Goal: Find specific page/section: Locate item on page

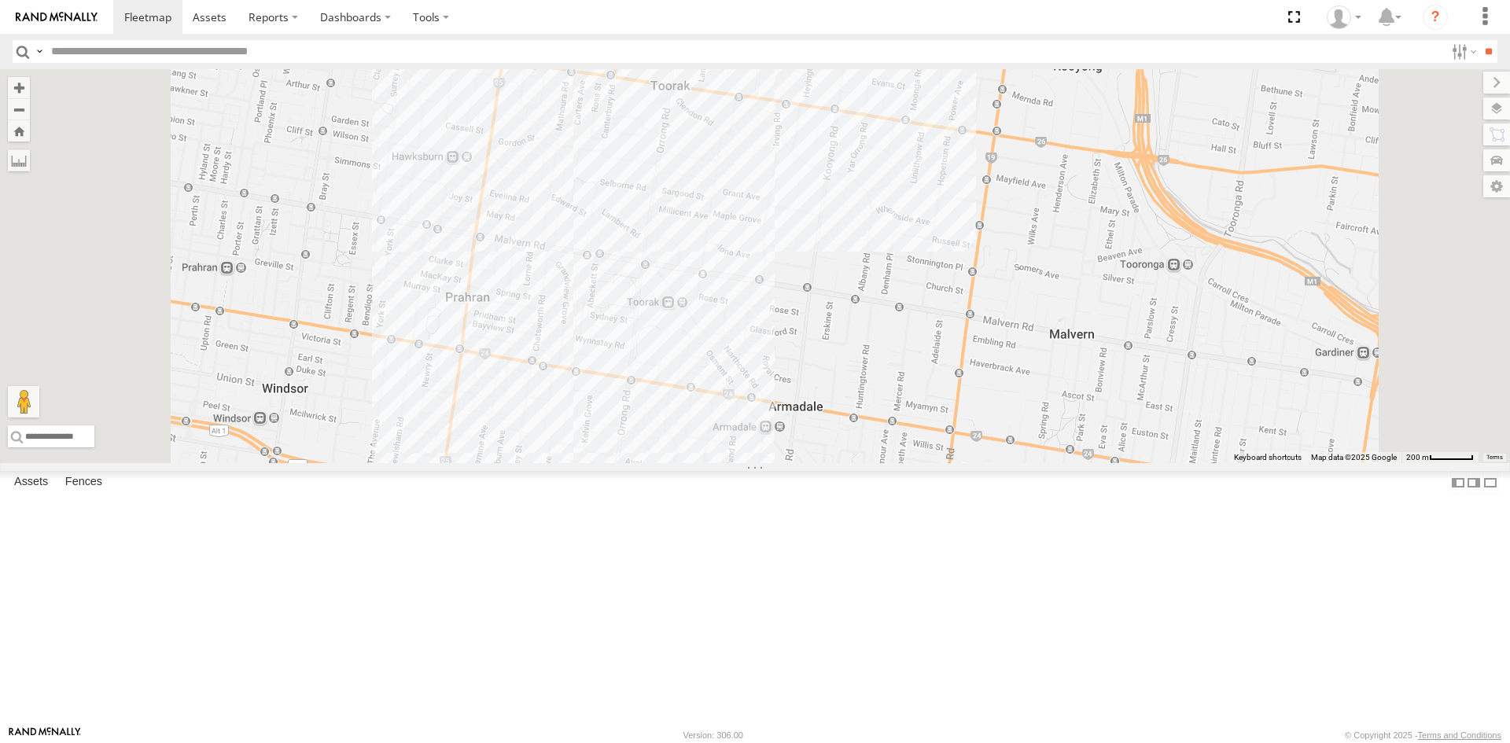
drag, startPoint x: 751, startPoint y: 232, endPoint x: 762, endPoint y: 599, distance: 367.6
click at [753, 463] on div "Car 2" at bounding box center [755, 266] width 1510 height 394
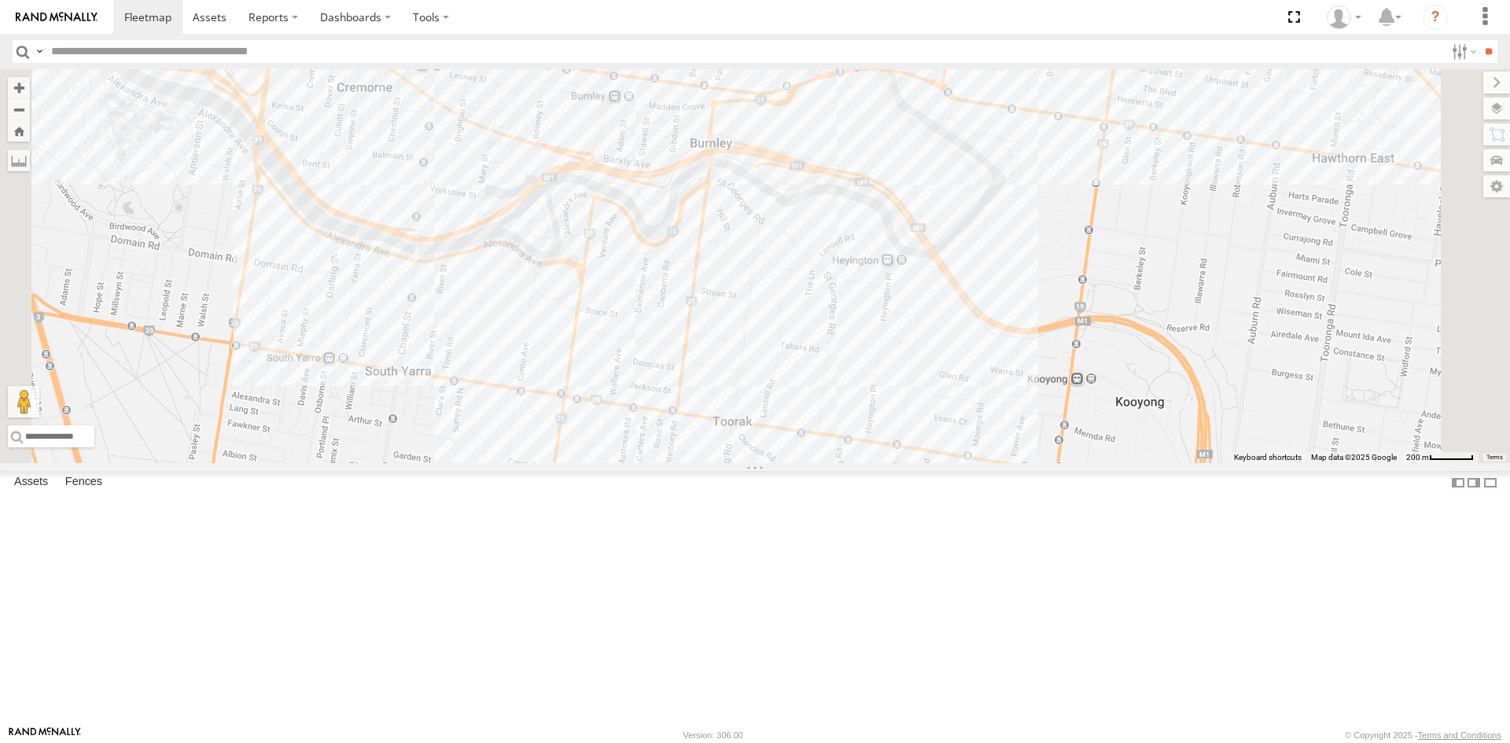
drag, startPoint x: 751, startPoint y: 281, endPoint x: 814, endPoint y: 618, distance: 343.3
click at [814, 463] on div "Car 2" at bounding box center [755, 266] width 1510 height 394
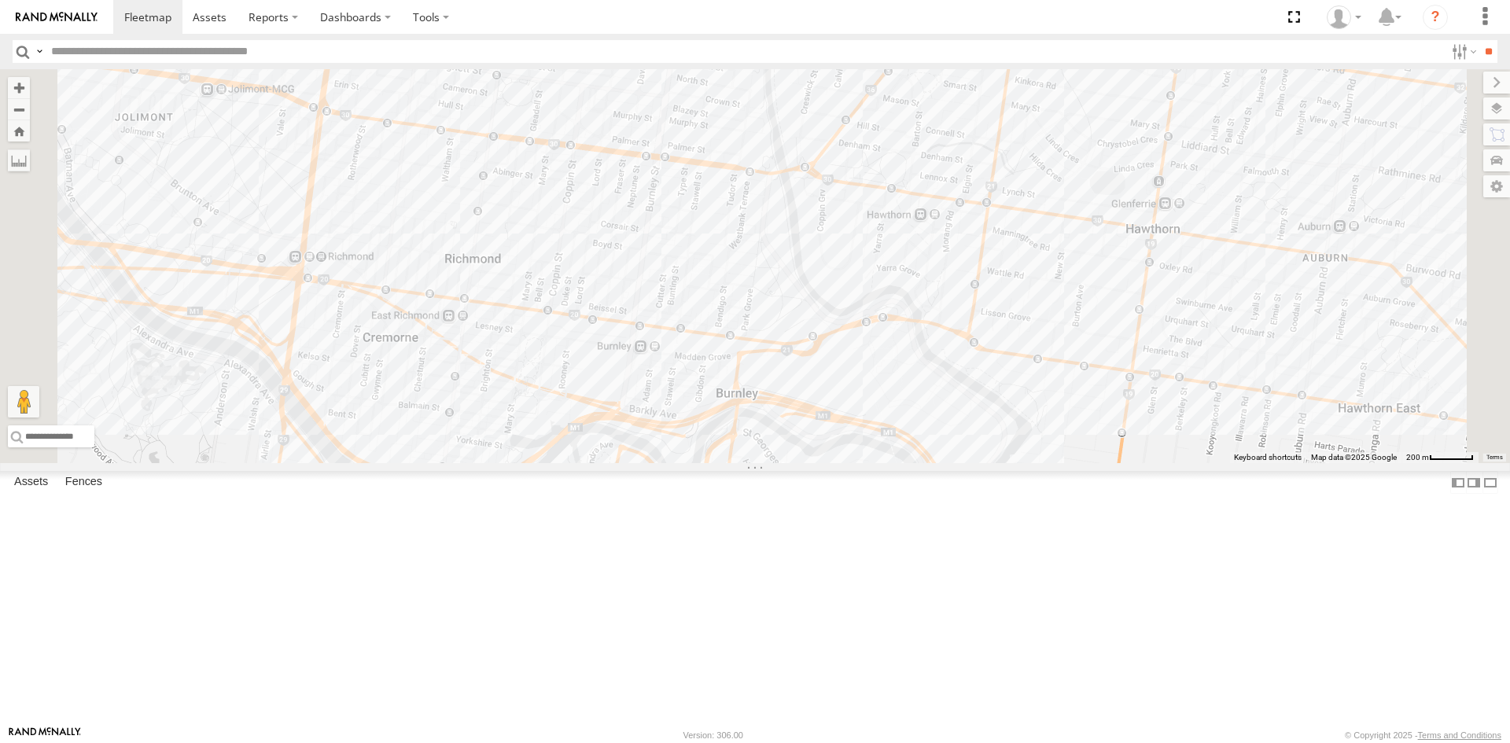
drag, startPoint x: 784, startPoint y: 276, endPoint x: 809, endPoint y: 514, distance: 238.8
click at [809, 463] on div "Car 2" at bounding box center [755, 266] width 1510 height 394
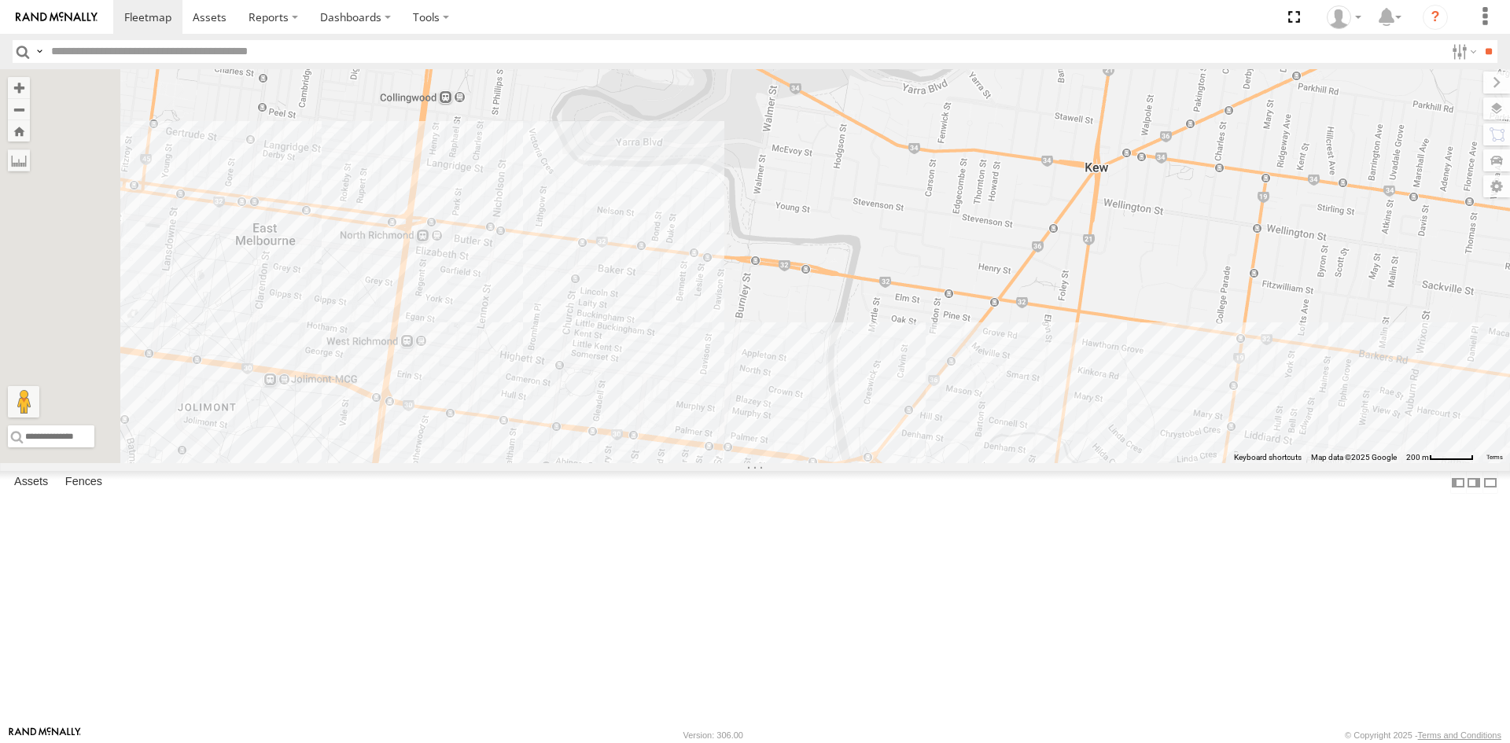
drag, startPoint x: 811, startPoint y: 291, endPoint x: 904, endPoint y: 677, distance: 397.3
click at [904, 463] on div "Car 2" at bounding box center [755, 266] width 1510 height 394
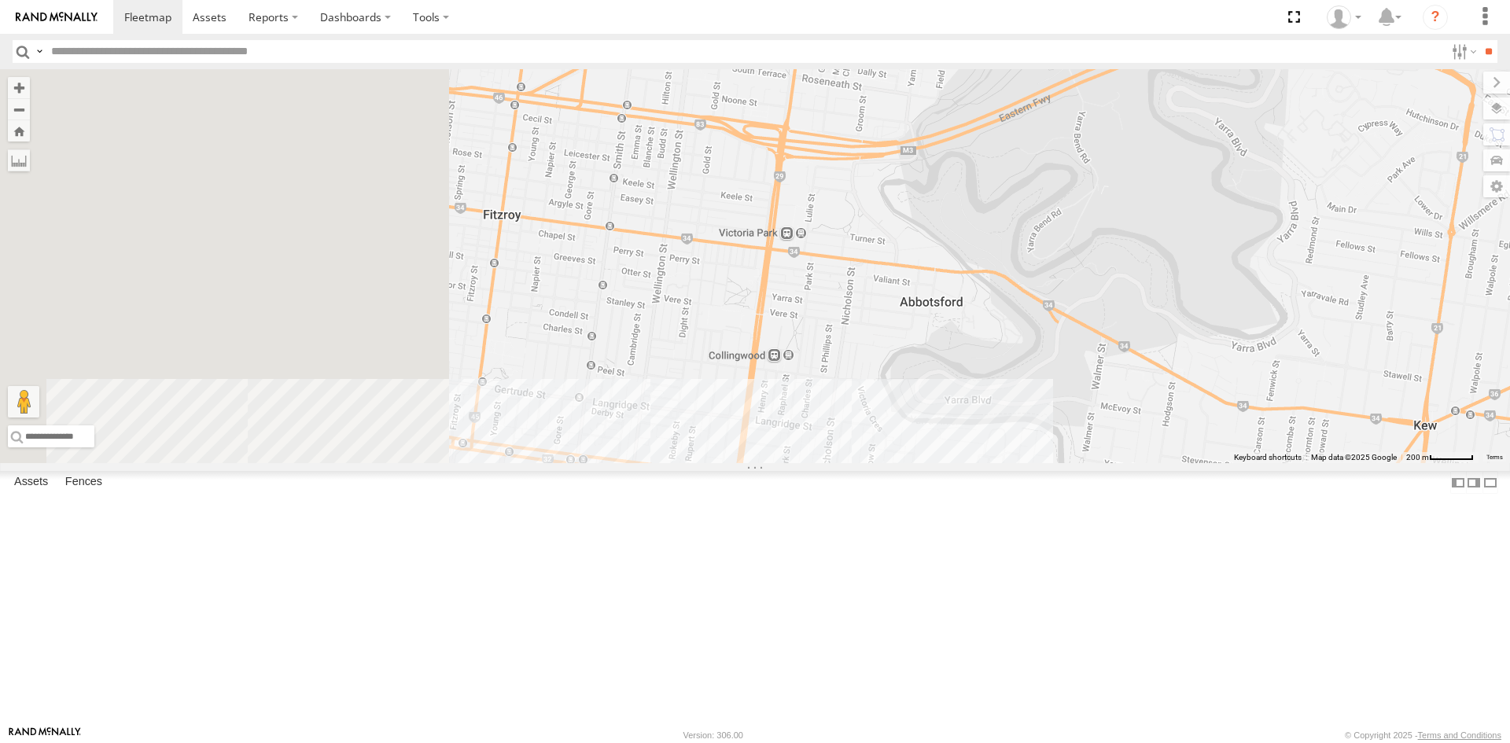
drag, startPoint x: 722, startPoint y: 345, endPoint x: 1038, endPoint y: 507, distance: 354.7
click at [1038, 463] on div "Car 2" at bounding box center [755, 266] width 1510 height 394
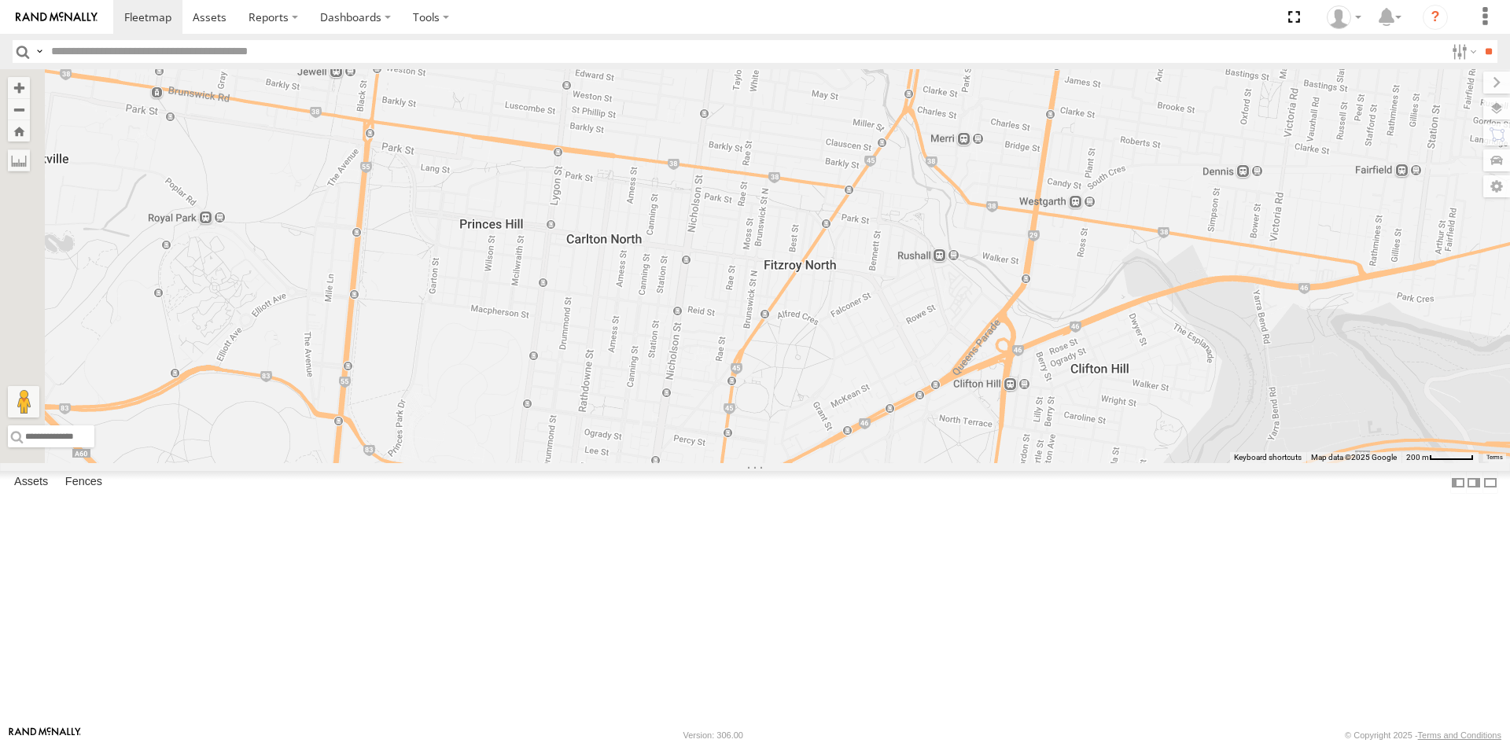
drag, startPoint x: 869, startPoint y: 230, endPoint x: 1046, endPoint y: 626, distance: 434.5
click at [1046, 463] on div "Car 2" at bounding box center [755, 266] width 1510 height 394
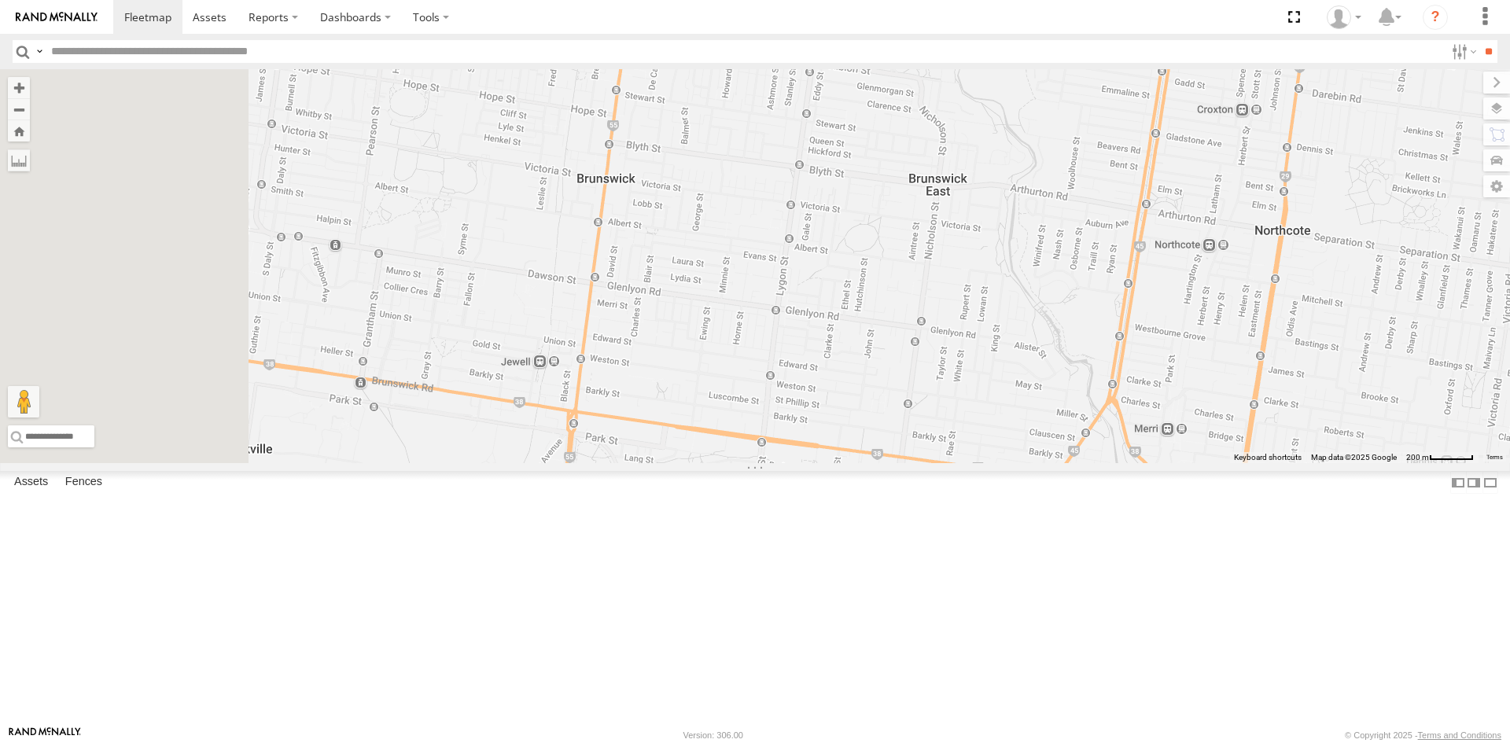
drag, startPoint x: 687, startPoint y: 312, endPoint x: 903, endPoint y: 626, distance: 381.9
click at [903, 463] on div "Car 2" at bounding box center [755, 266] width 1510 height 394
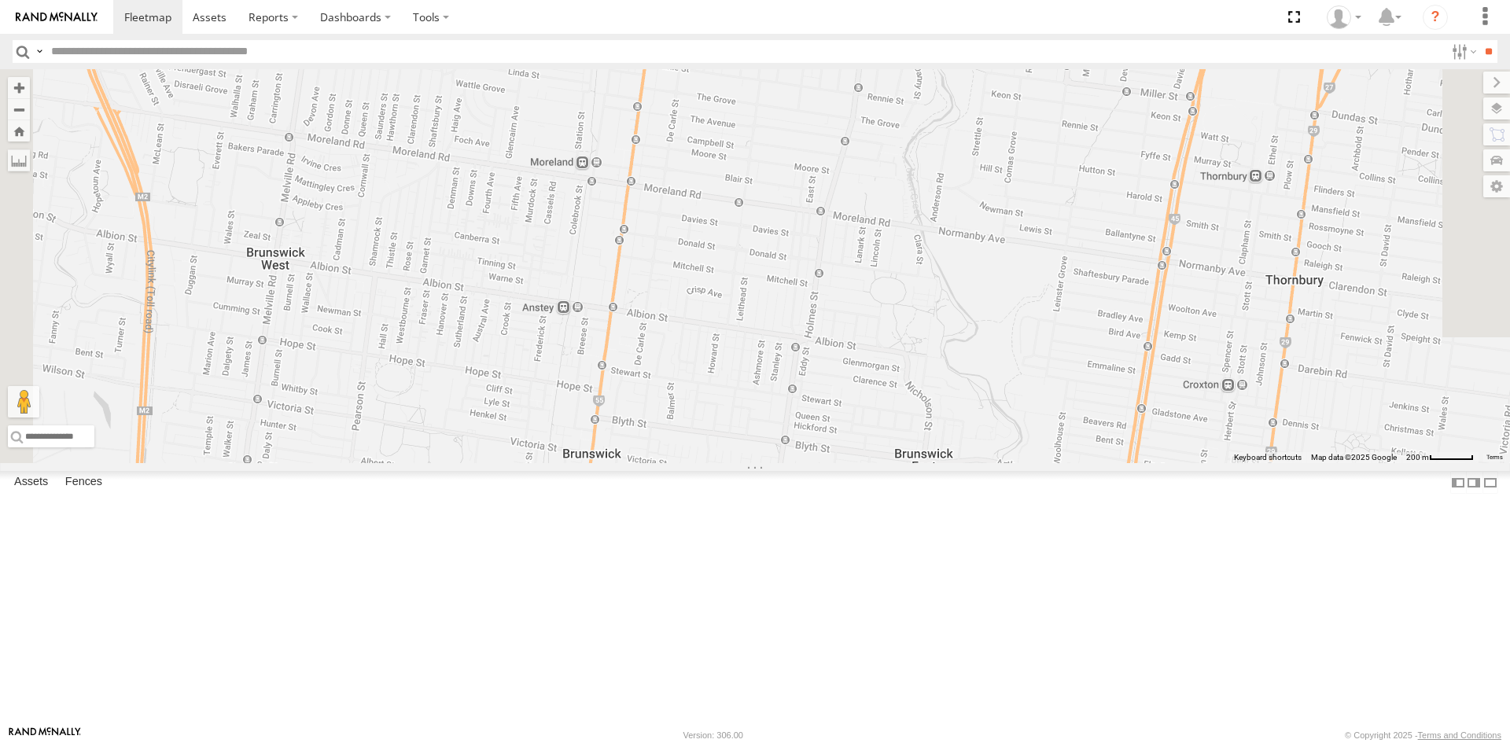
drag, startPoint x: 877, startPoint y: 296, endPoint x: 854, endPoint y: 558, distance: 263.0
click at [858, 463] on div "Car 2" at bounding box center [755, 266] width 1510 height 394
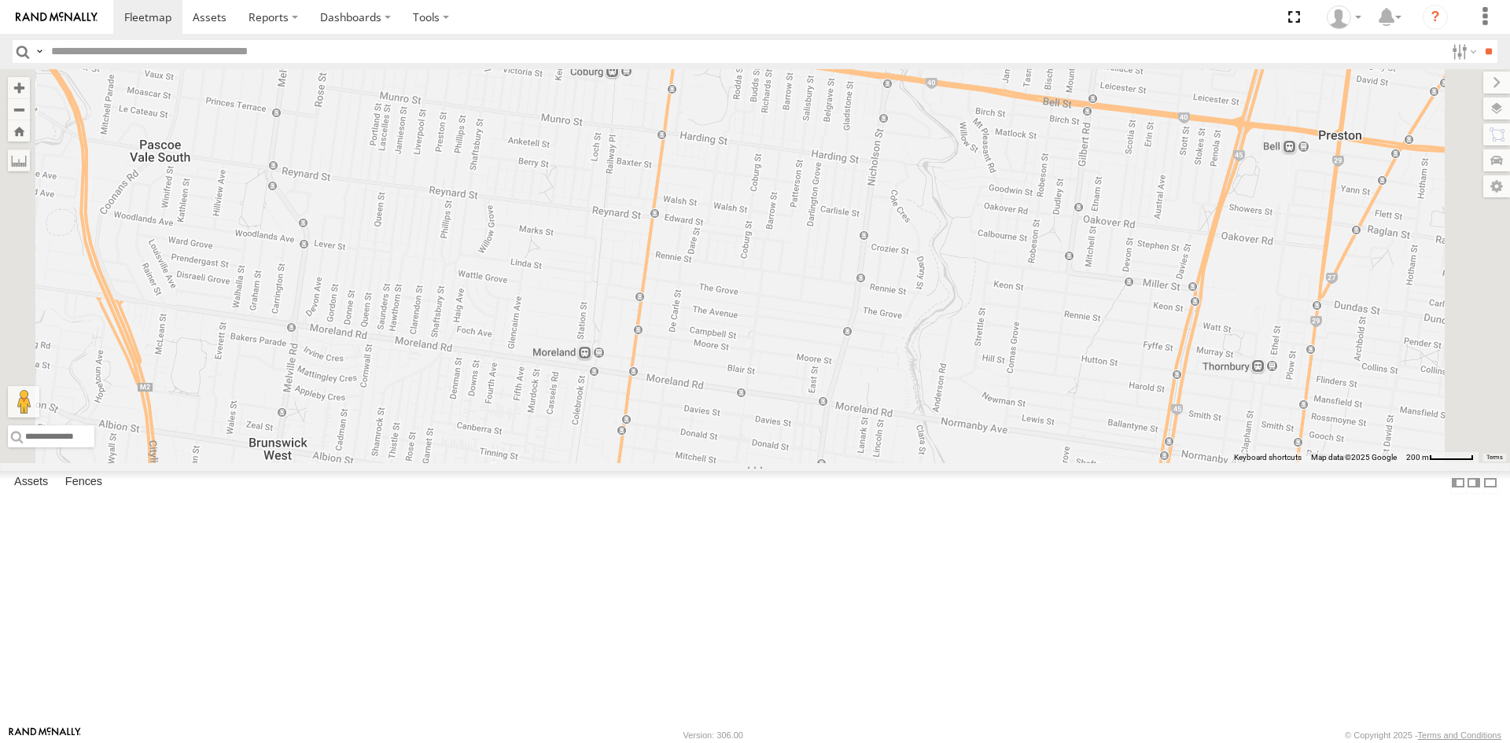
drag, startPoint x: 832, startPoint y: 481, endPoint x: 834, endPoint y: 691, distance: 210.1
click at [834, 463] on div "Car 2" at bounding box center [755, 266] width 1510 height 394
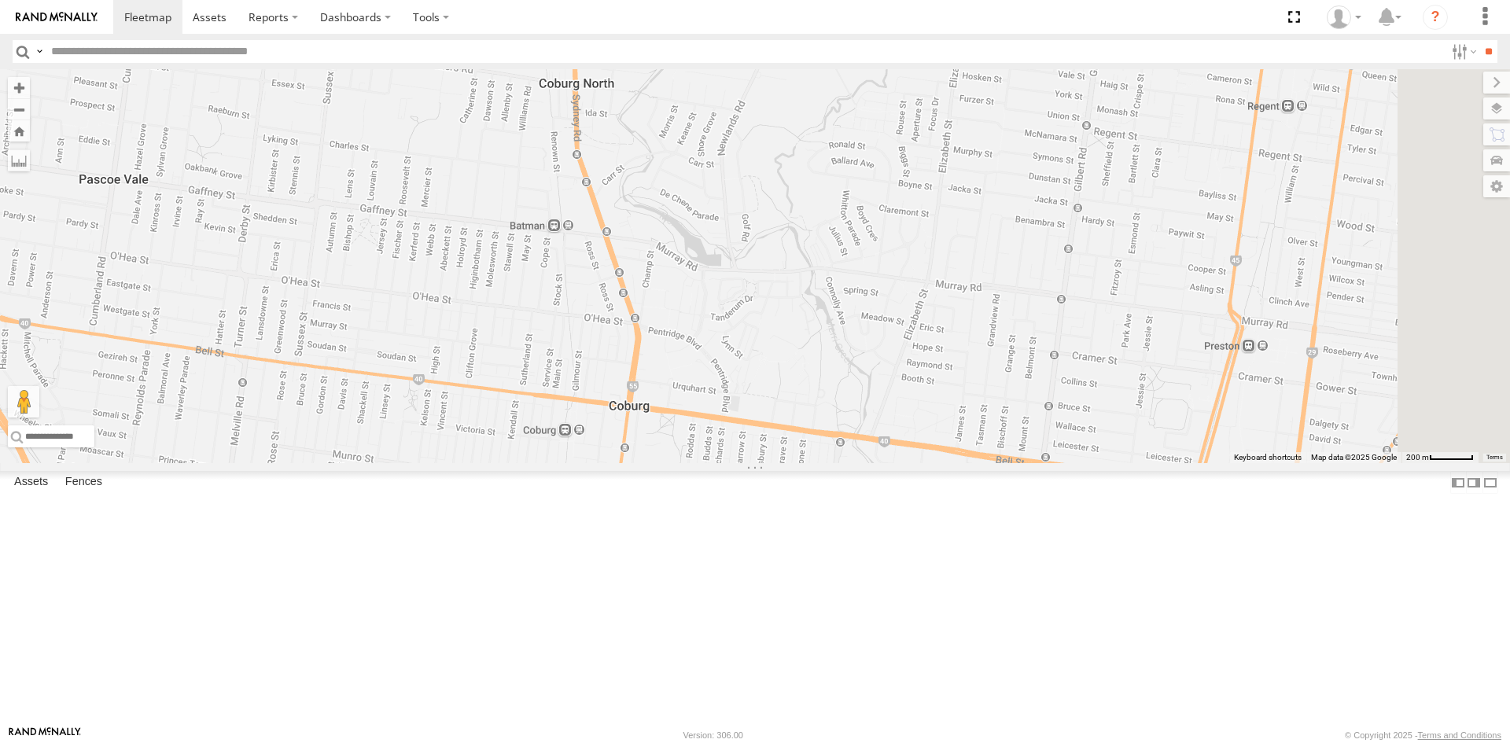
drag, startPoint x: 905, startPoint y: 320, endPoint x: 859, endPoint y: 672, distance: 354.6
click at [859, 463] on div "Car 2" at bounding box center [755, 266] width 1510 height 394
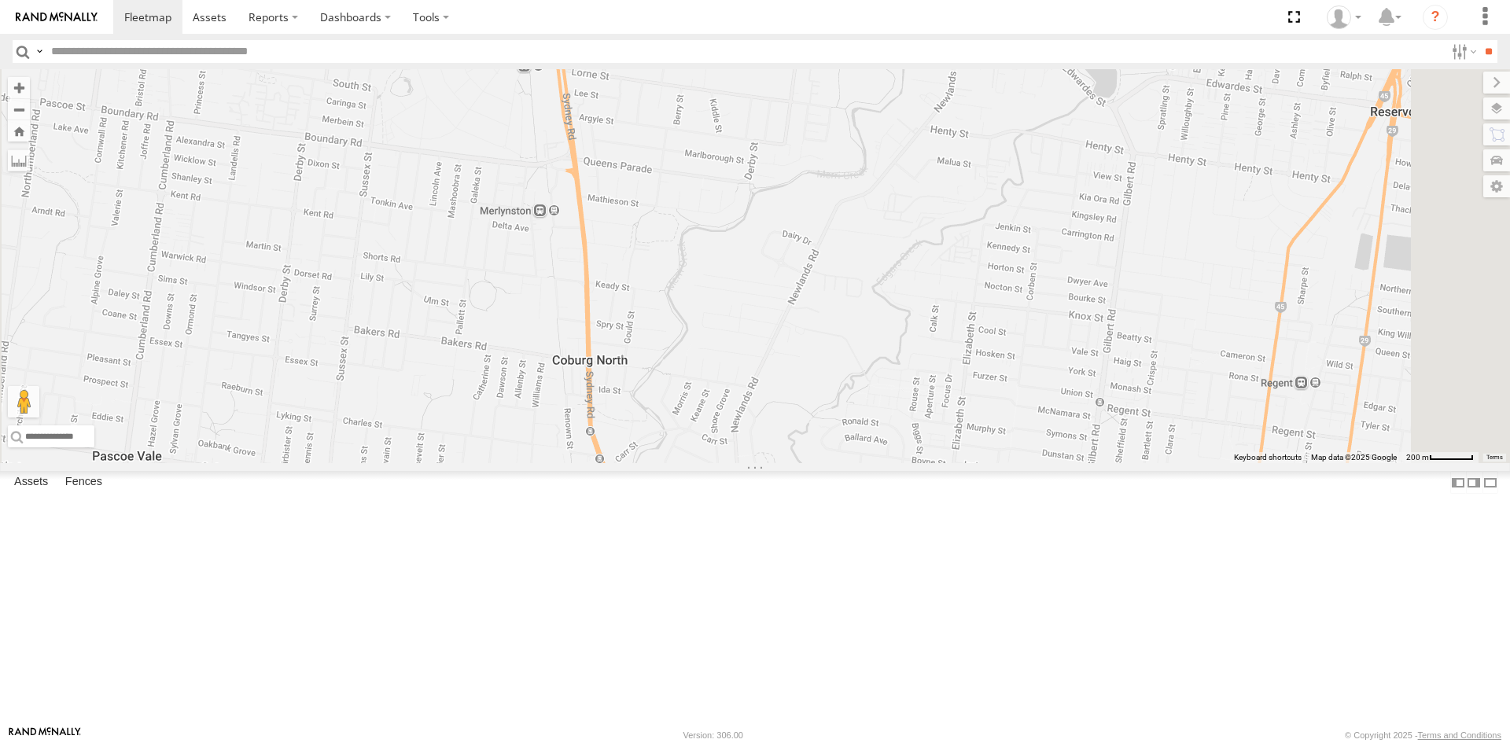
drag, startPoint x: 875, startPoint y: 260, endPoint x: 888, endPoint y: 539, distance: 278.8
click at [888, 463] on div "Car 2" at bounding box center [755, 266] width 1510 height 394
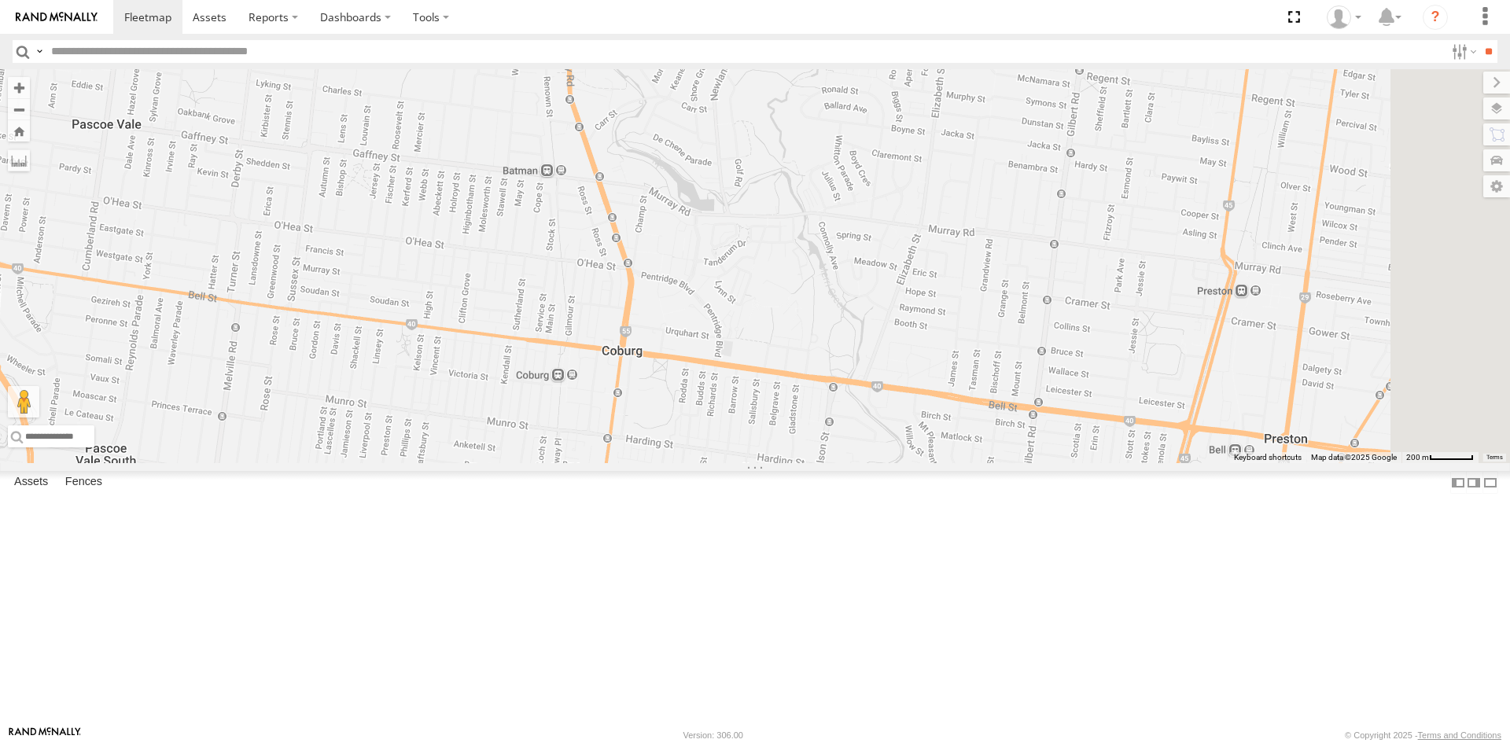
drag, startPoint x: 844, startPoint y: 337, endPoint x: 825, endPoint y: 19, distance: 319.2
click at [825, 19] on body at bounding box center [755, 371] width 1510 height 743
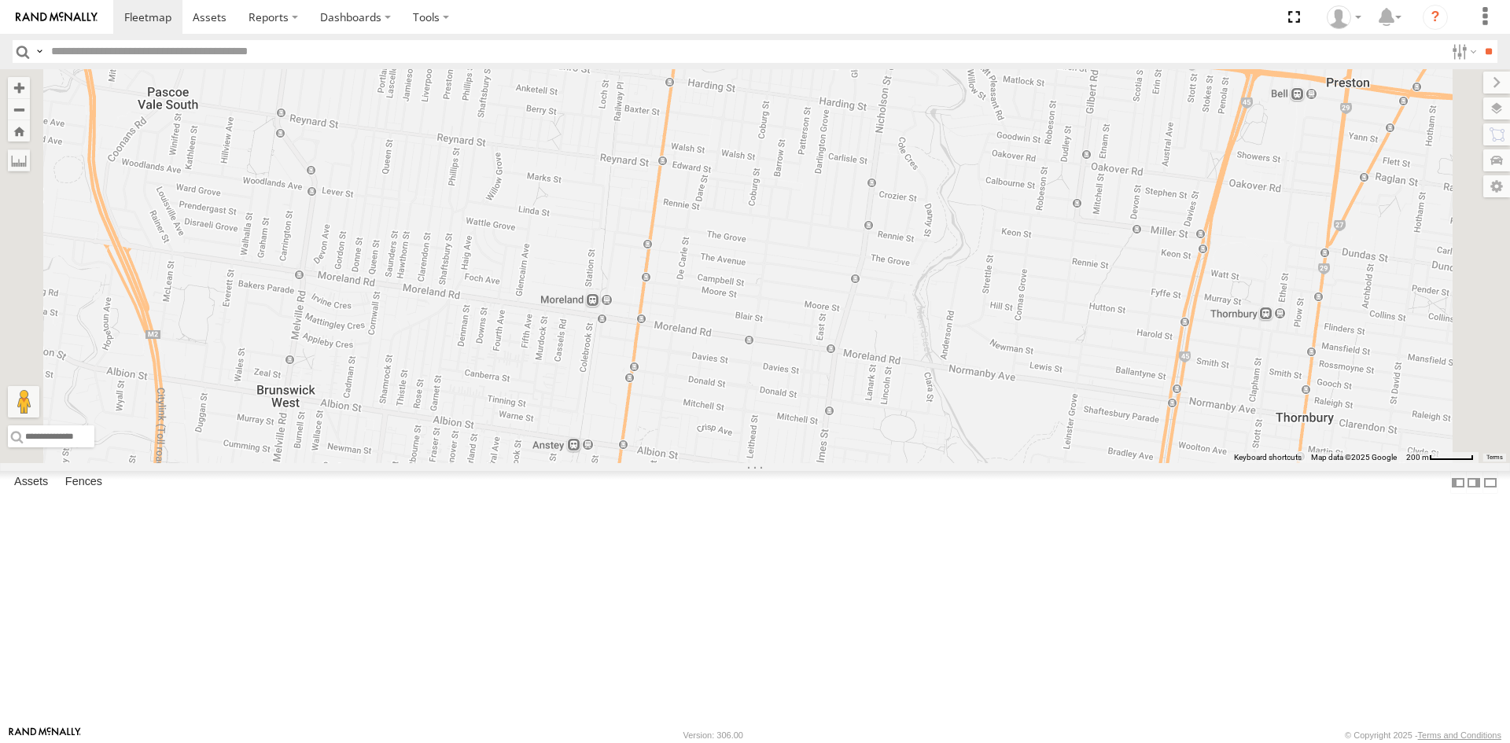
drag, startPoint x: 833, startPoint y: 547, endPoint x: 891, endPoint y: 187, distance: 364.2
click at [891, 187] on div "Car 2" at bounding box center [755, 266] width 1510 height 394
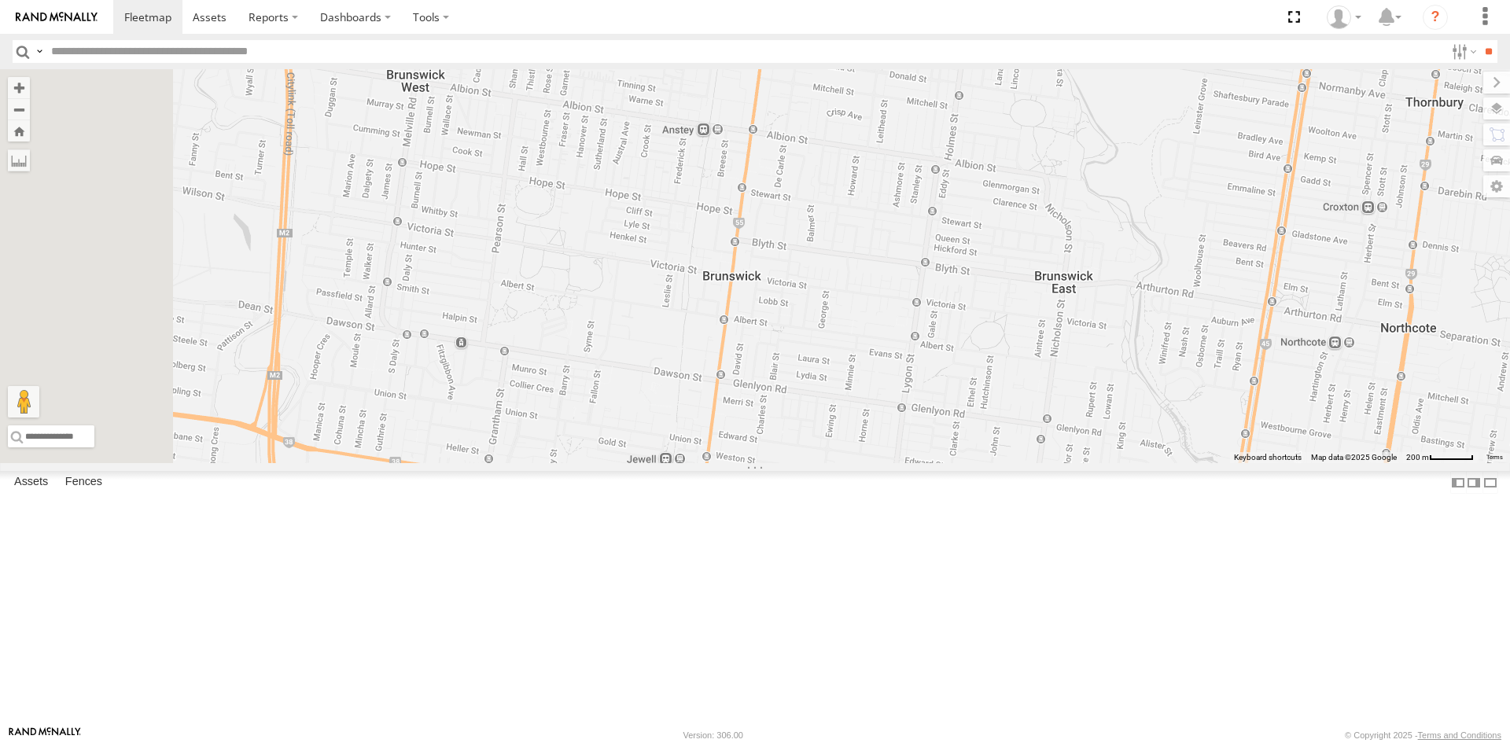
drag, startPoint x: 853, startPoint y: 480, endPoint x: 982, endPoint y: 172, distance: 334.3
click at [982, 172] on div "Car 2" at bounding box center [755, 266] width 1510 height 394
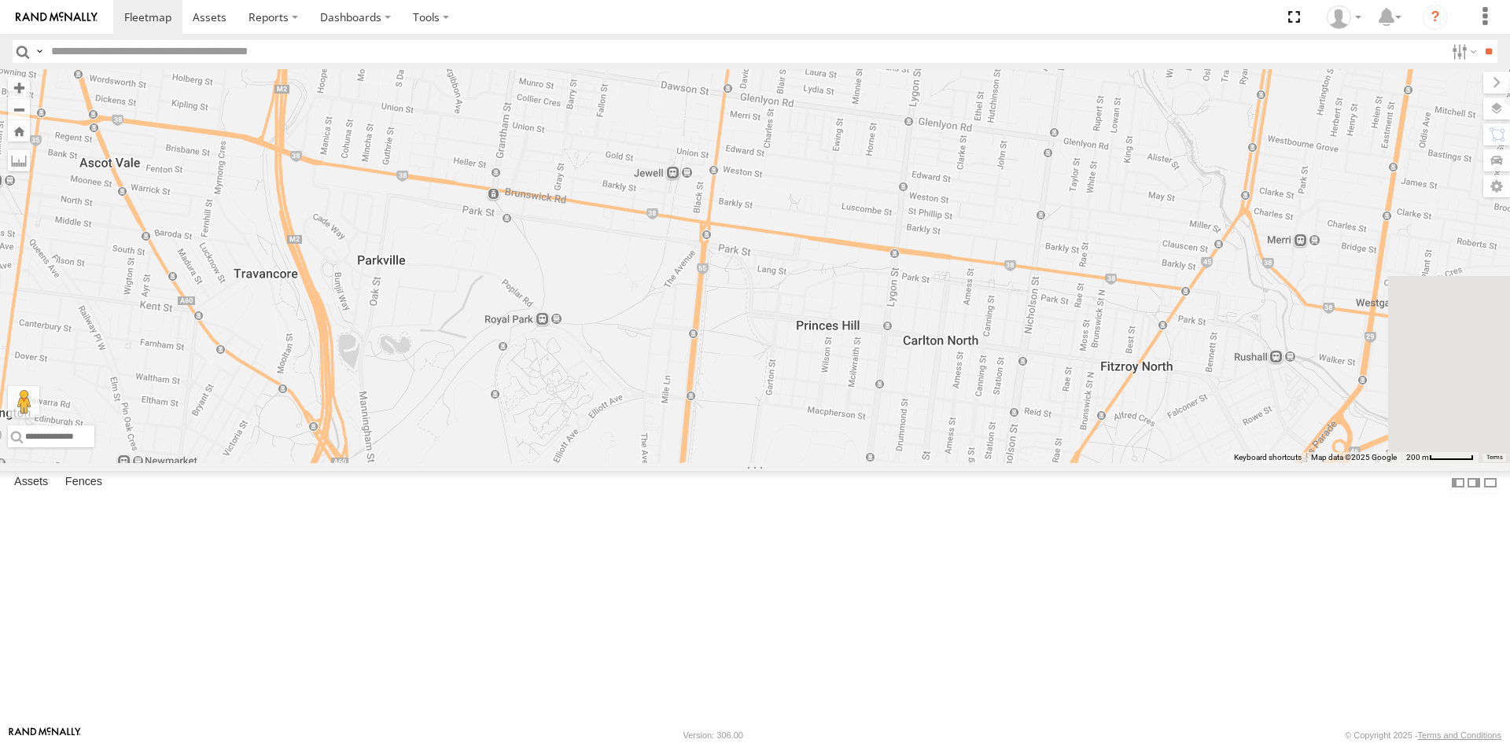
drag, startPoint x: 889, startPoint y: 489, endPoint x: 896, endPoint y: 196, distance: 293.5
click at [896, 196] on div "Car 2" at bounding box center [755, 266] width 1510 height 394
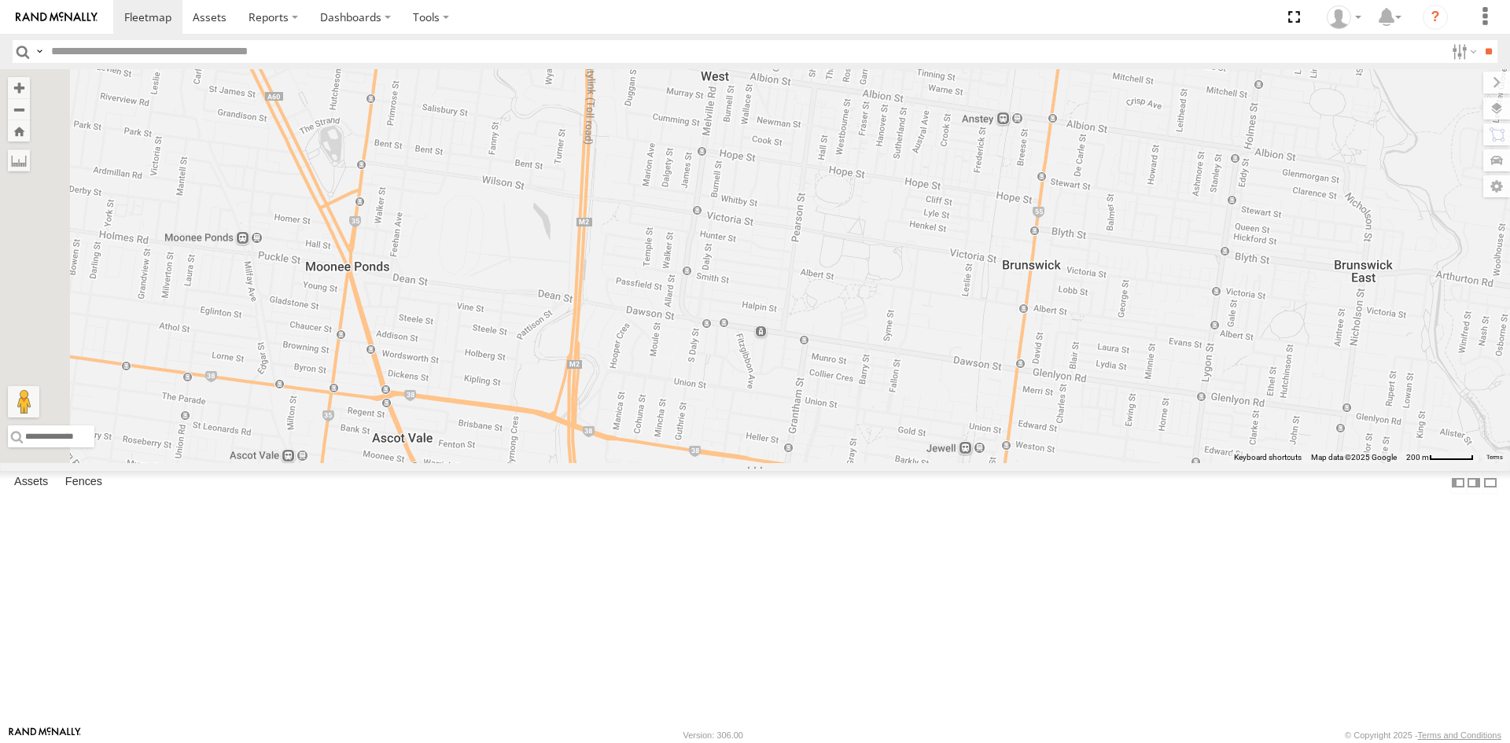
drag, startPoint x: 905, startPoint y: 286, endPoint x: 1199, endPoint y: 562, distance: 403.5
click at [1199, 463] on div "Car 2" at bounding box center [755, 266] width 1510 height 394
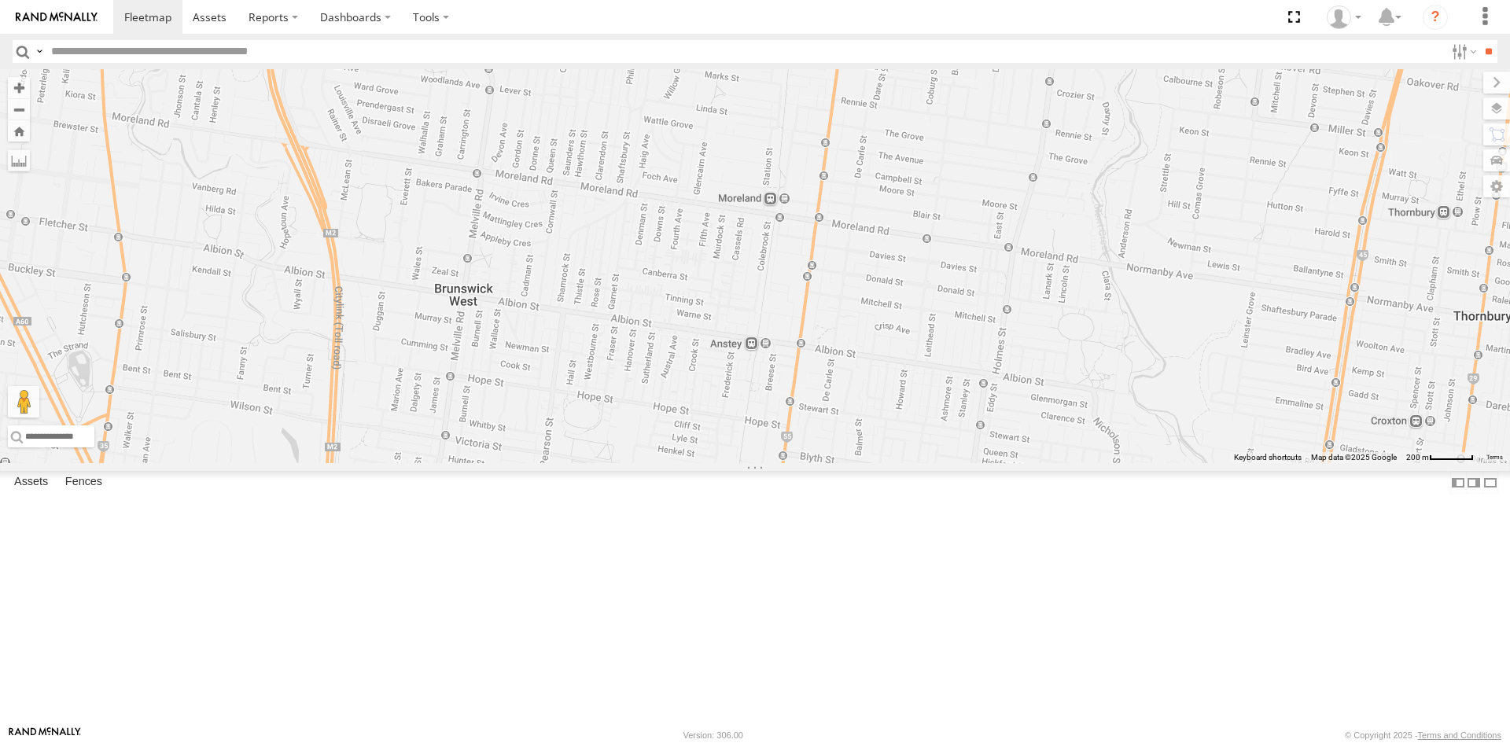
drag, startPoint x: 773, startPoint y: 422, endPoint x: 508, endPoint y: 479, distance: 271.1
click at [508, 463] on div "Car 2" at bounding box center [755, 266] width 1510 height 394
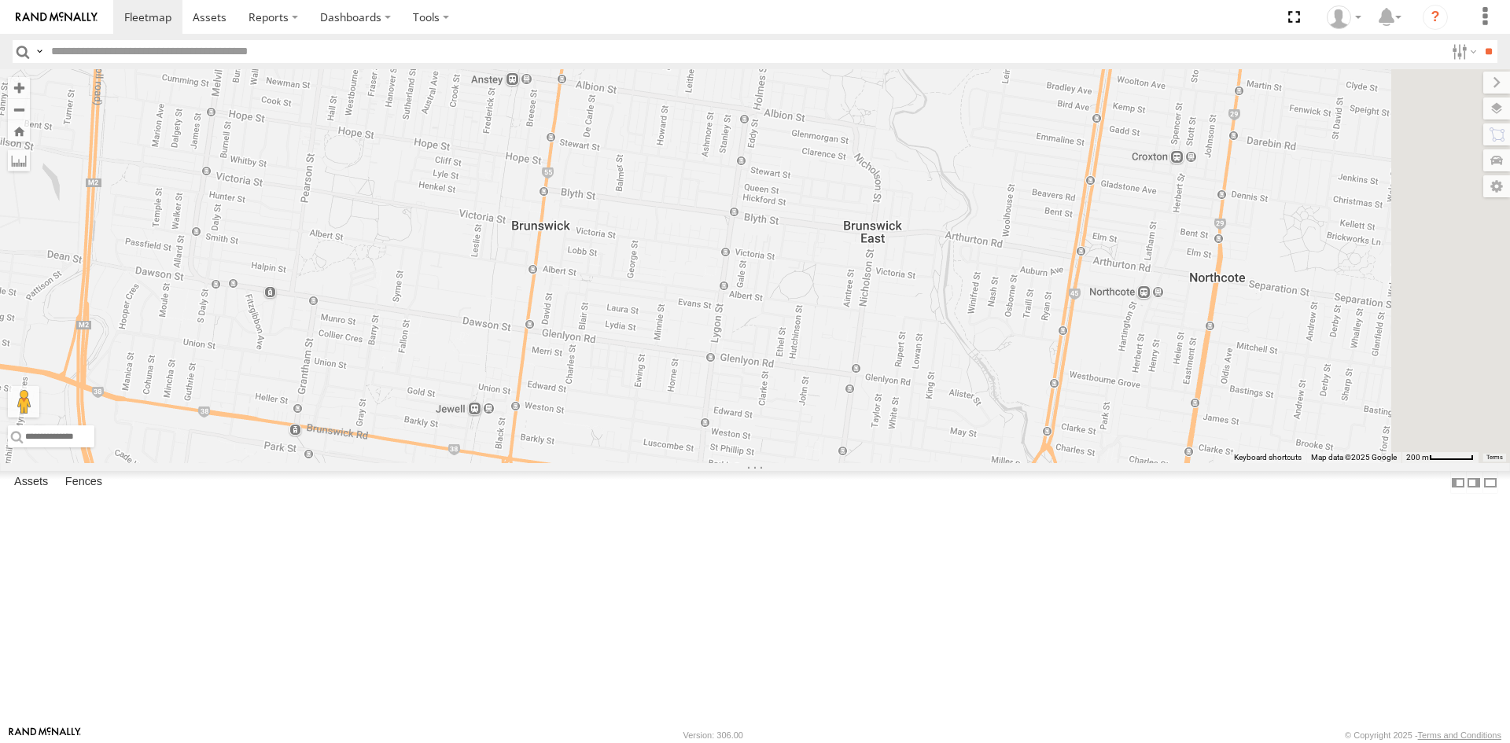
drag, startPoint x: 844, startPoint y: 436, endPoint x: 601, endPoint y: 168, distance: 361.4
click at [601, 168] on div "Car 2" at bounding box center [755, 266] width 1510 height 394
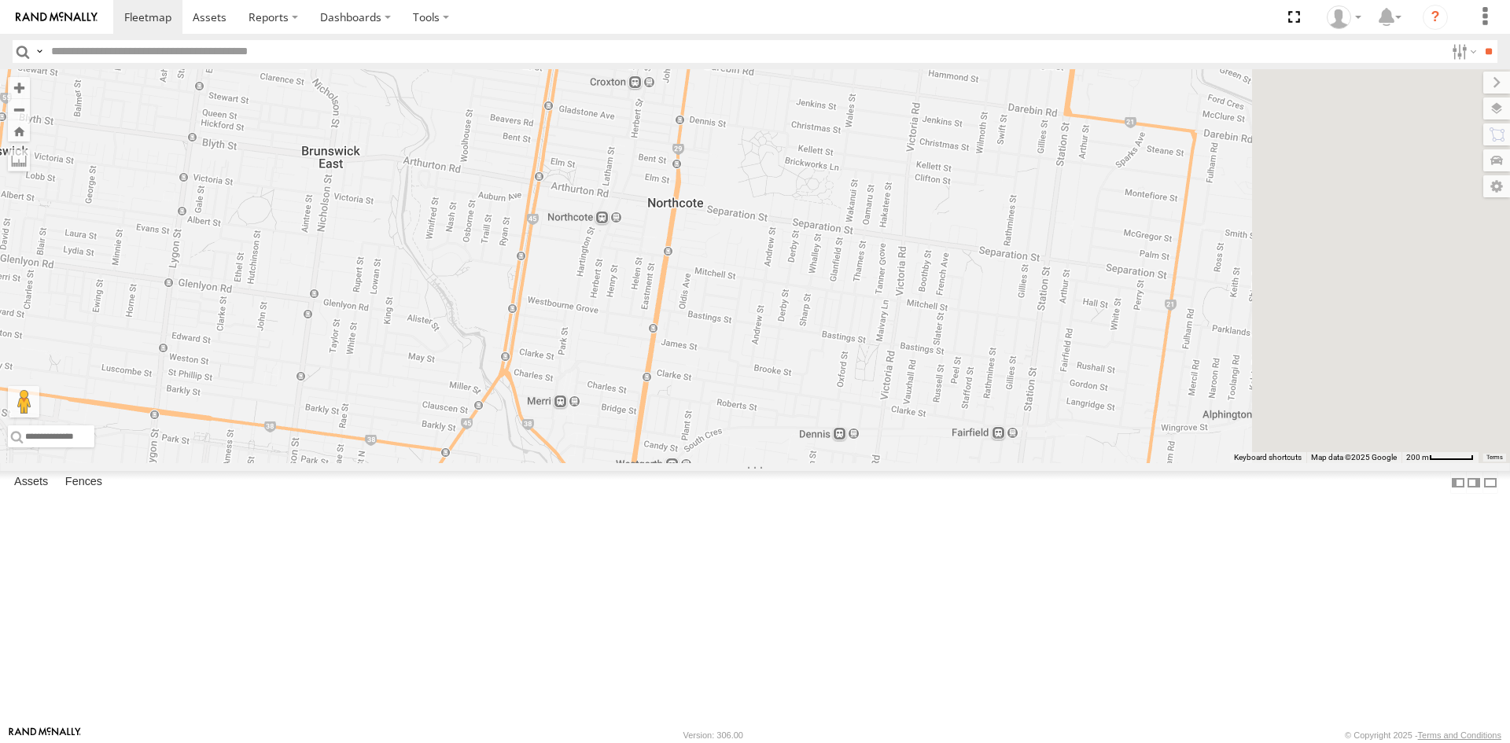
drag, startPoint x: 1026, startPoint y: 330, endPoint x: 512, endPoint y: 262, distance: 518.2
click at [512, 262] on div "Car 2" at bounding box center [755, 266] width 1510 height 394
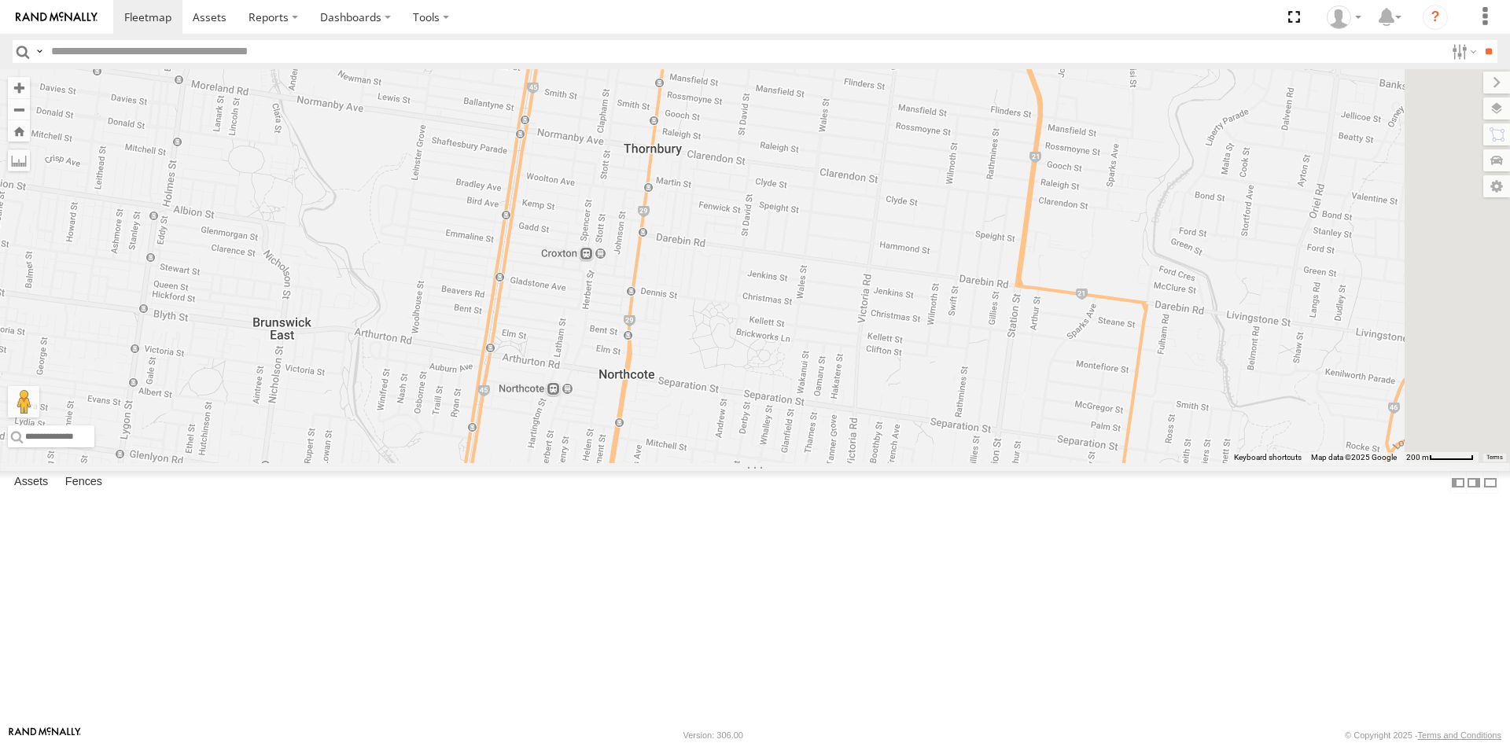
drag, startPoint x: 813, startPoint y: 284, endPoint x: 751, endPoint y: 477, distance: 202.8
click at [752, 463] on div "Car 2" at bounding box center [755, 266] width 1510 height 394
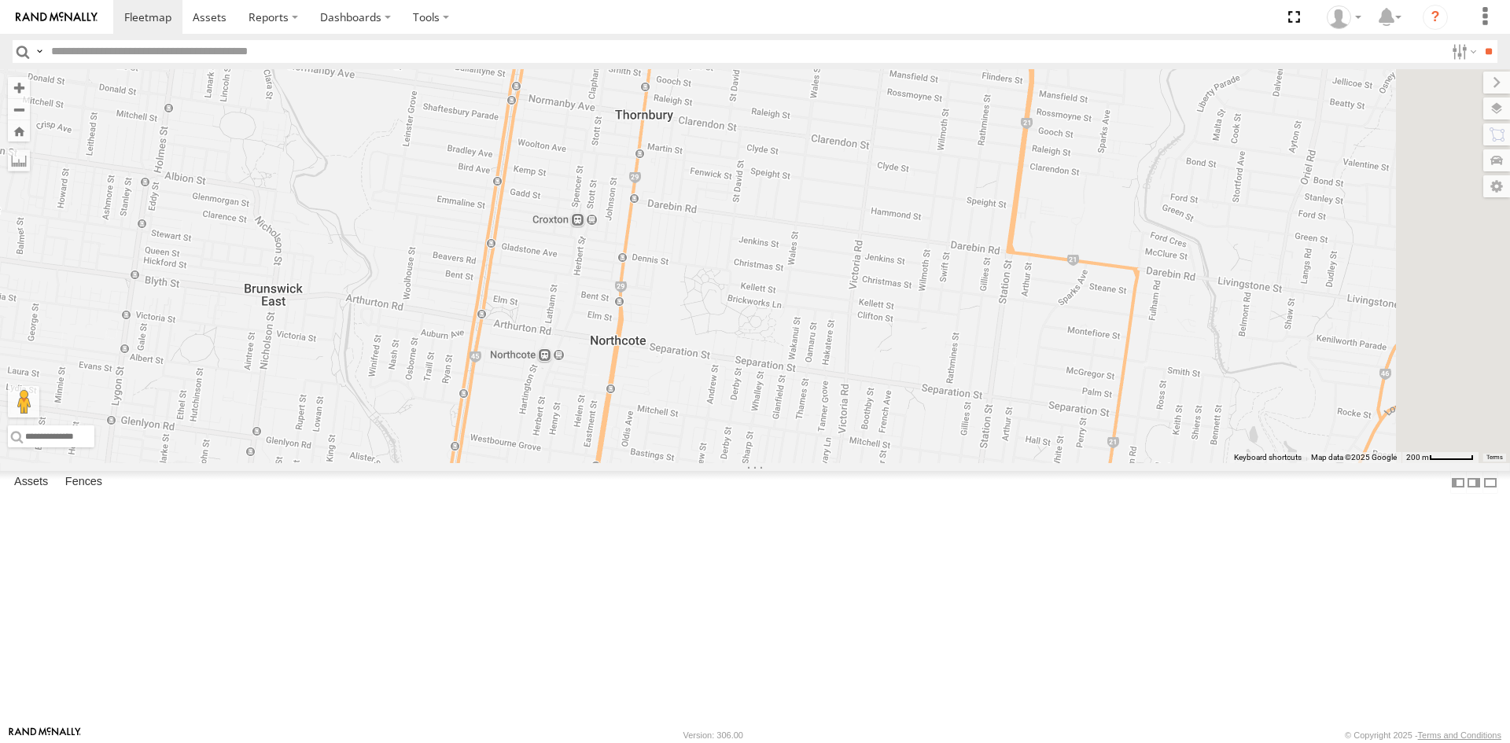
drag, startPoint x: 821, startPoint y: 279, endPoint x: 827, endPoint y: 225, distance: 54.6
click at [827, 225] on div "Car 2" at bounding box center [755, 266] width 1510 height 394
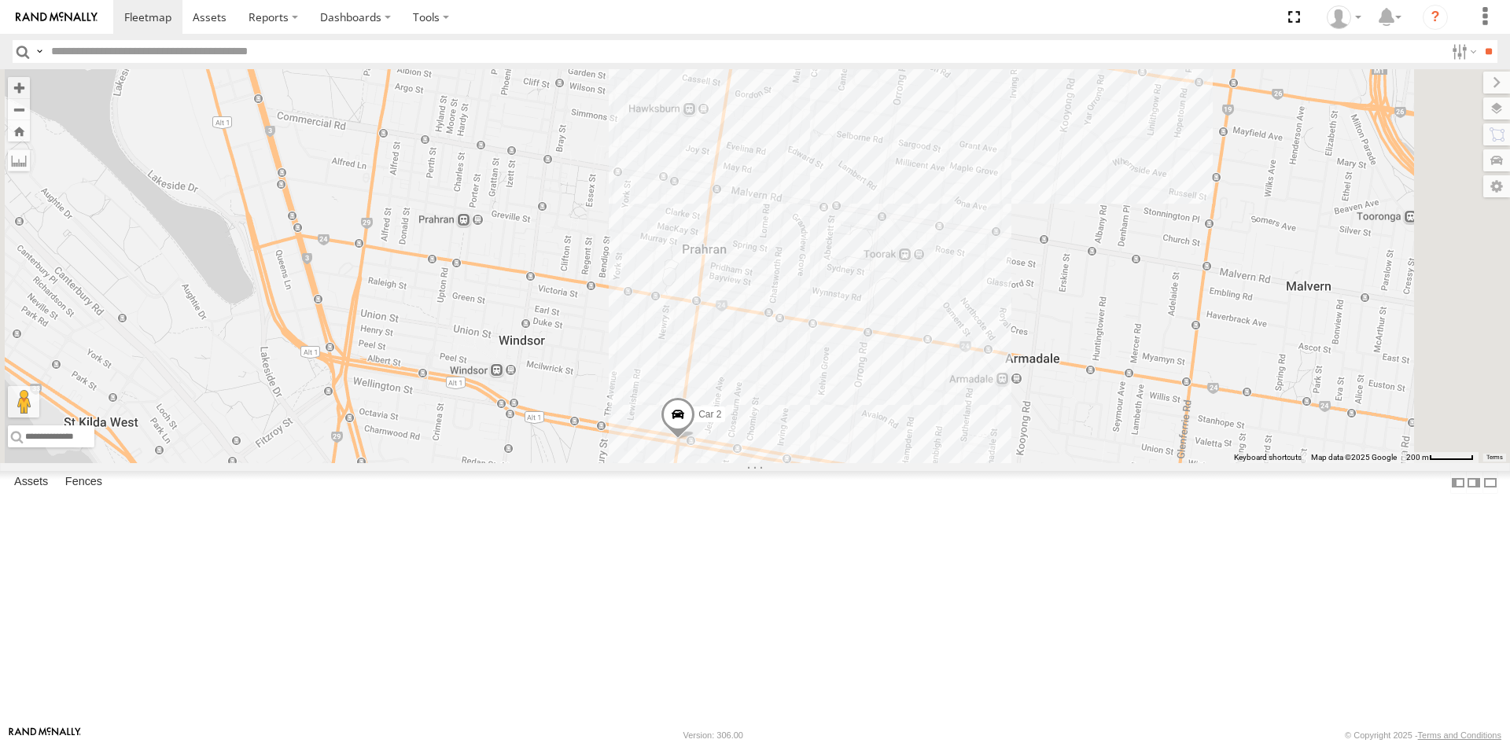
drag, startPoint x: 955, startPoint y: 507, endPoint x: 880, endPoint y: 680, distance: 188.8
click at [880, 463] on div "Car 2" at bounding box center [755, 266] width 1510 height 394
